Goal: Communication & Community: Answer question/provide support

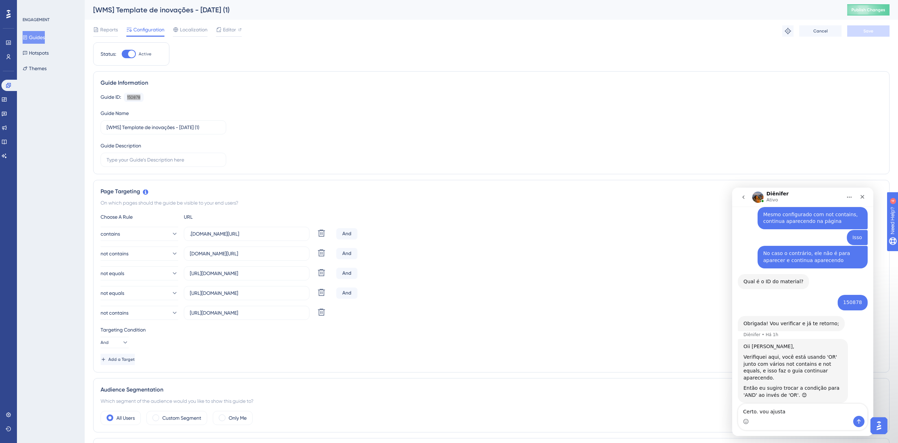
type textarea "Certo. vou ajustar"
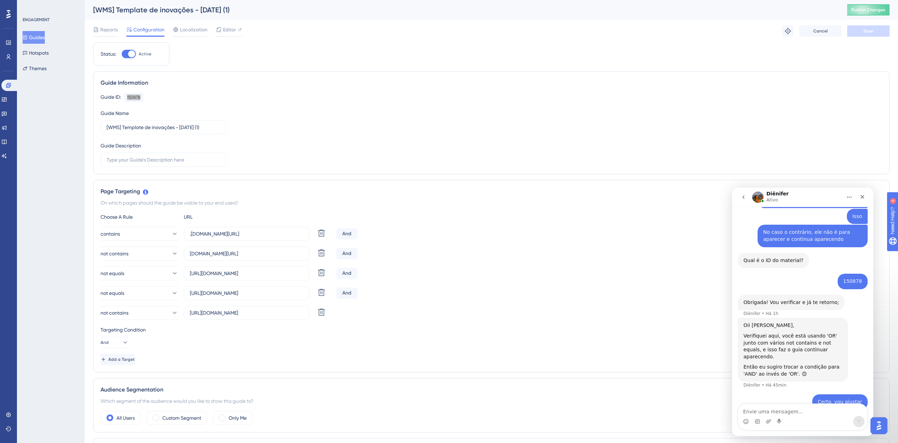
type textarea "<"
type textarea "Muito obrigado!"
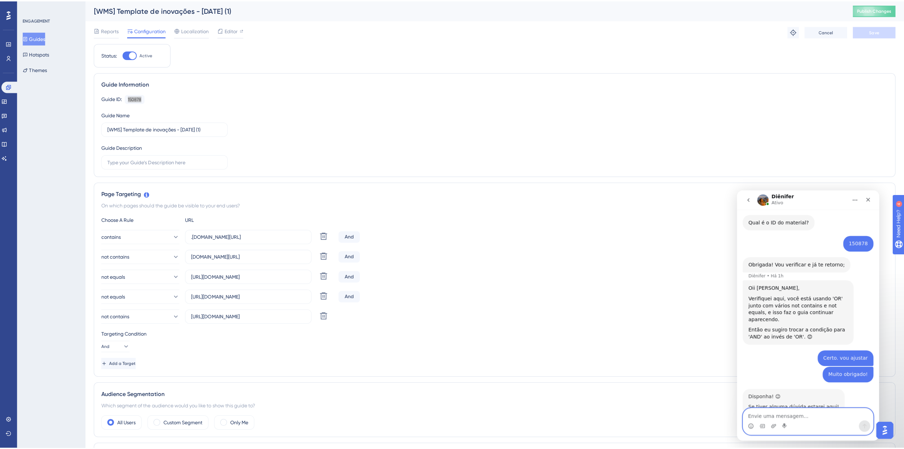
scroll to position [367, 0]
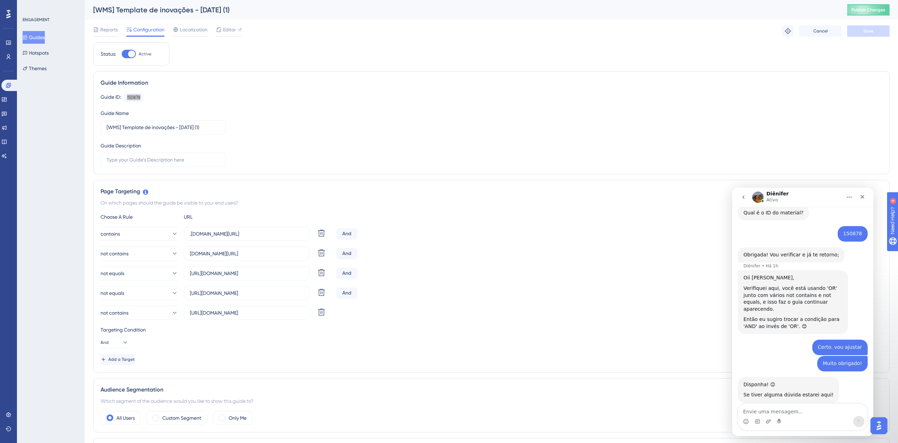
click at [758, 197] on img "Messenger da Intercom" at bounding box center [758, 197] width 11 height 11
click at [779, 195] on h1 "Diênifer" at bounding box center [778, 193] width 22 height 5
click at [756, 201] on img "Messenger da Intercom" at bounding box center [758, 197] width 11 height 11
click at [6, 16] on icon at bounding box center [8, 14] width 4 height 8
